Goal: Task Accomplishment & Management: Use online tool/utility

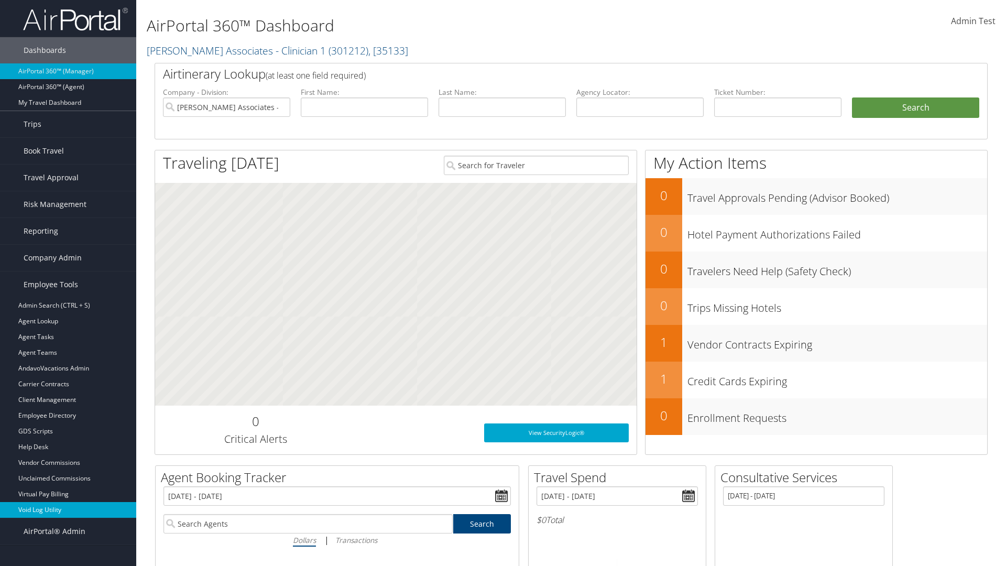
click at [68, 510] on link "Void Log Utility" at bounding box center [68, 510] width 136 height 16
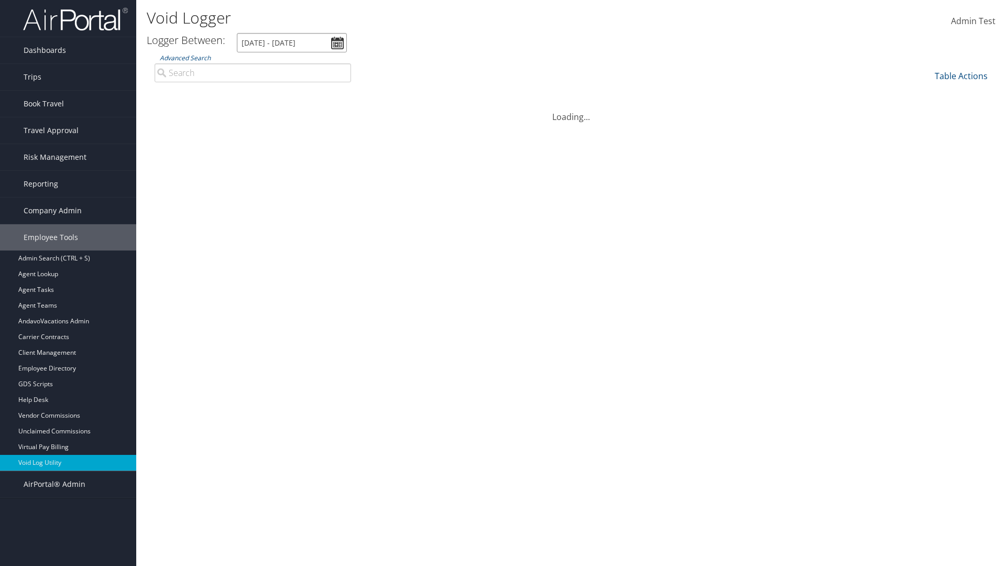
click at [292, 42] on input "[DATE] - [DATE]" at bounding box center [292, 42] width 110 height 19
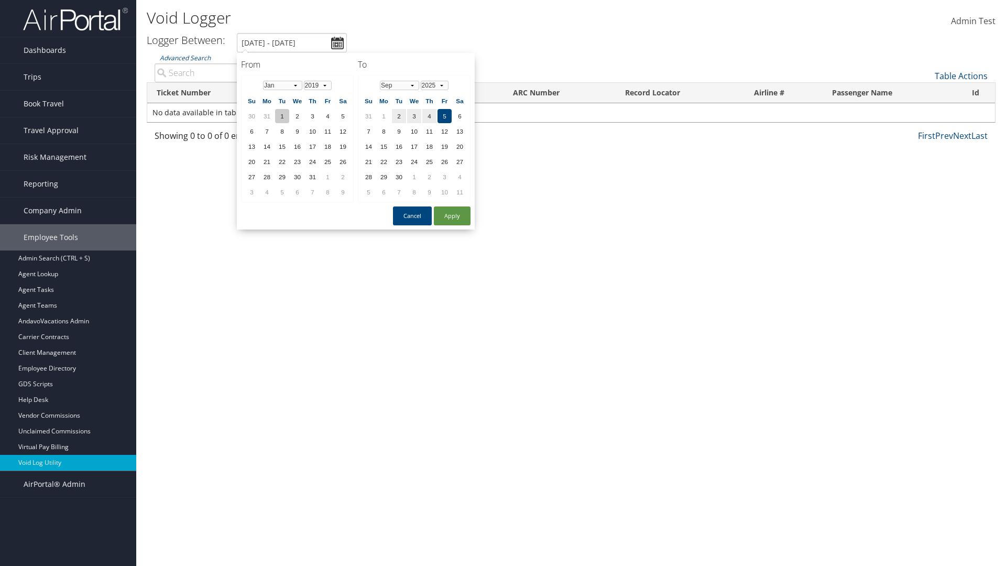
click at [282, 116] on td "1" at bounding box center [282, 116] width 14 height 14
